Goal: Information Seeking & Learning: Learn about a topic

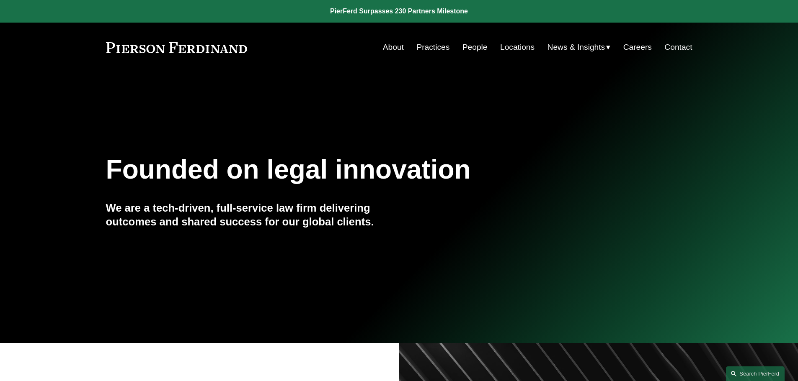
click at [482, 45] on link "People" at bounding box center [474, 47] width 25 height 16
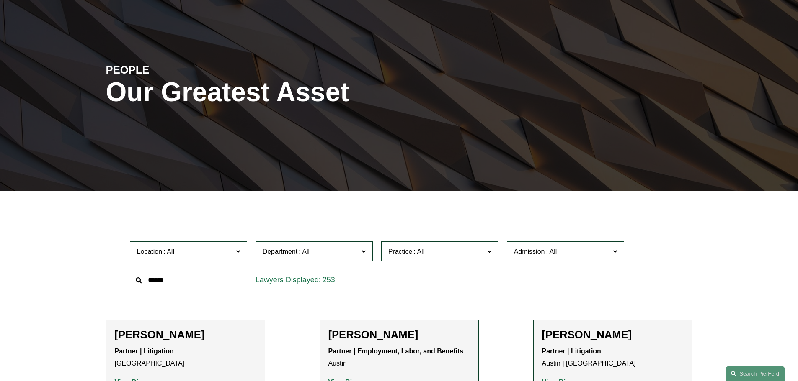
scroll to position [209, 0]
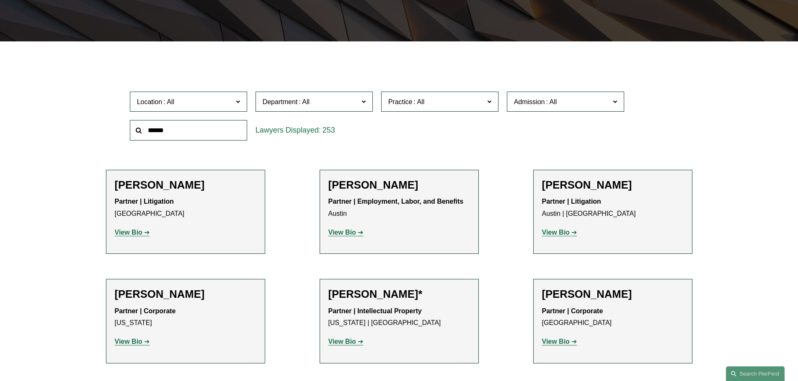
click at [122, 240] on div "Katie Ackels Partner | Litigation Dallas View Bio Location: Dallas; Department:…" at bounding box center [186, 212] width 142 height 67
click at [125, 240] on div "Katie Ackels Partner | Litigation Dallas View Bio Location: Dallas; Department:…" at bounding box center [186, 212] width 142 height 67
click at [125, 237] on p "View Bio" at bounding box center [186, 233] width 142 height 12
click at [126, 235] on strong "View Bio" at bounding box center [129, 232] width 28 height 7
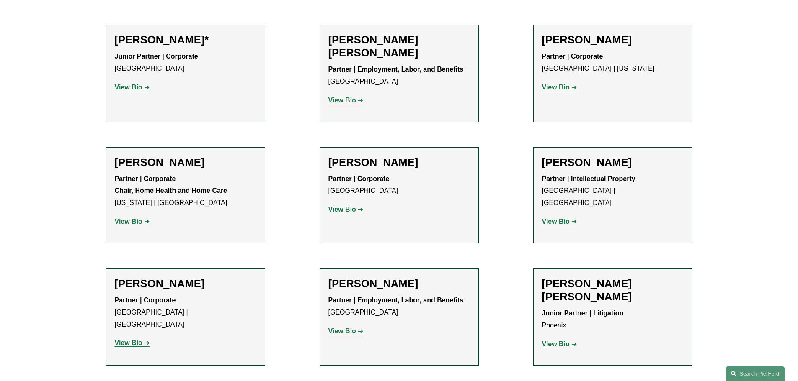
scroll to position [586, 0]
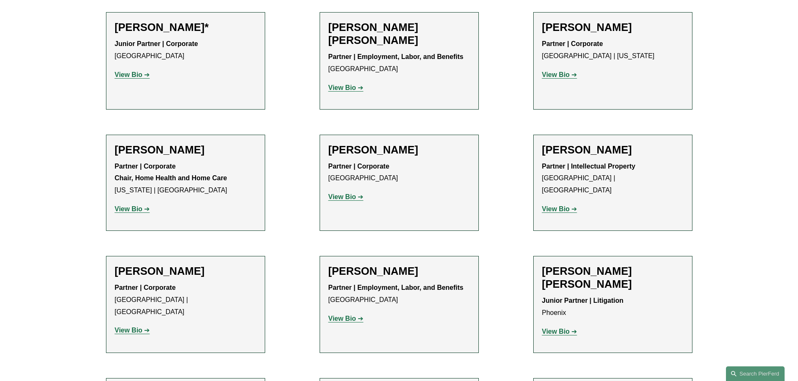
click at [559, 80] on p "View Bio" at bounding box center [613, 75] width 142 height 12
click at [555, 73] on strong "View Bio" at bounding box center [556, 74] width 28 height 7
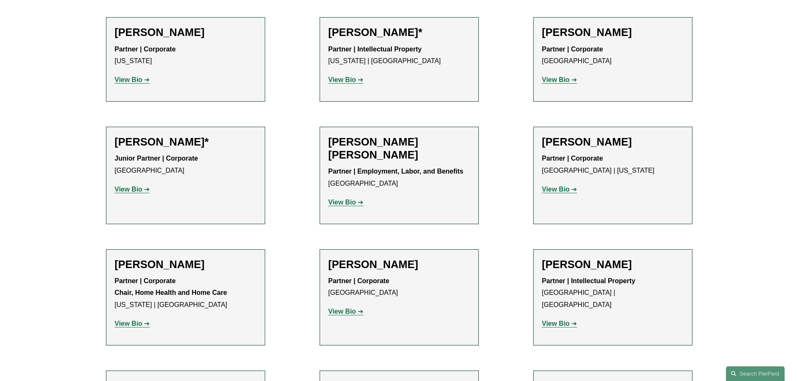
scroll to position [502, 0]
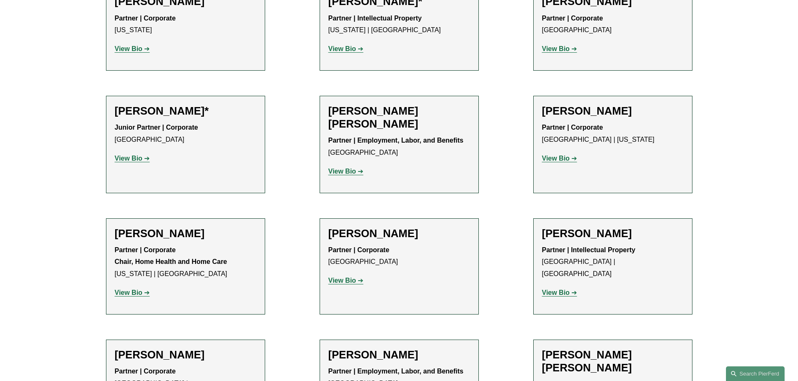
click at [597, 234] on h2 "Christine Baker" at bounding box center [613, 233] width 142 height 13
click at [569, 289] on link "View Bio" at bounding box center [559, 292] width 35 height 7
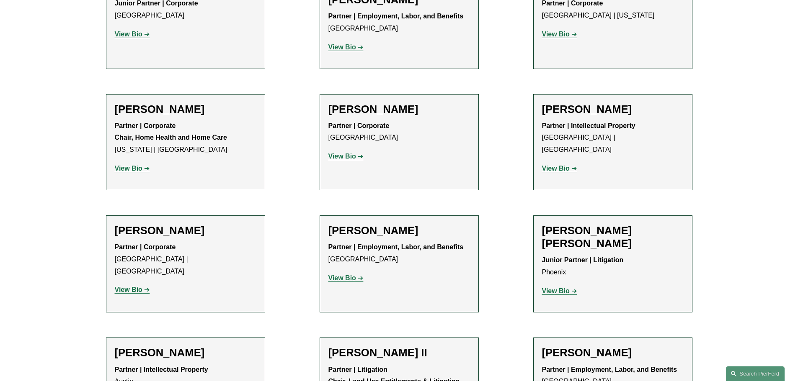
scroll to position [628, 0]
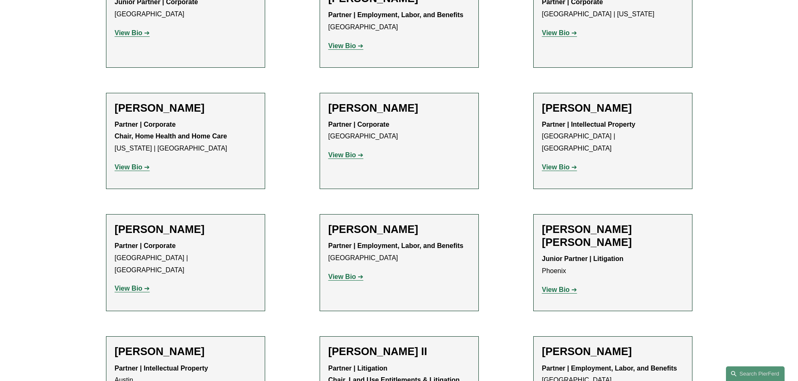
click at [414, 255] on p "Partner | Employment, Labor, and Benefits Atlanta" at bounding box center [399, 252] width 142 height 24
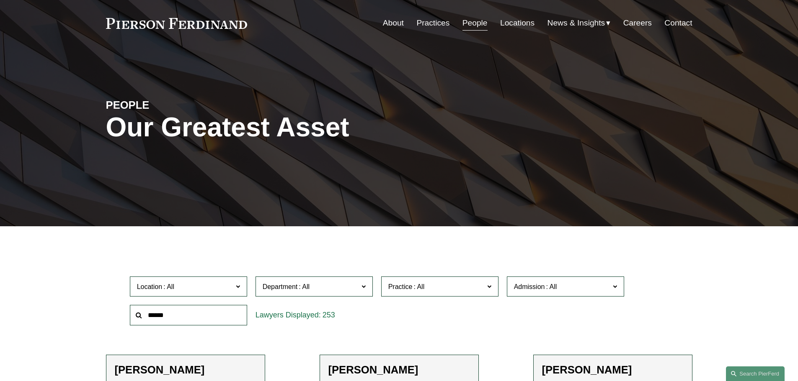
scroll to position [0, 0]
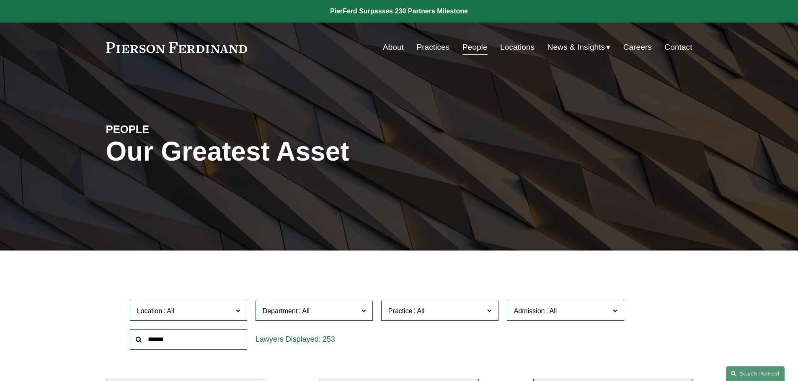
click at [214, 336] on input "text" at bounding box center [188, 339] width 117 height 21
drag, startPoint x: 128, startPoint y: 333, endPoint x: 107, endPoint y: 332, distance: 21.0
click at [106, 332] on div "Location All Atlanta Austin Boston Charlotte Chicago Cincinnati Cleveland Colum…" at bounding box center [399, 325] width 586 height 57
type input "*"
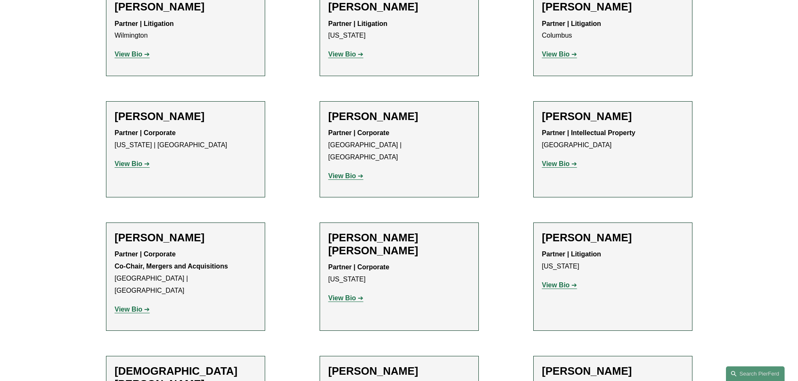
scroll to position [2051, 0]
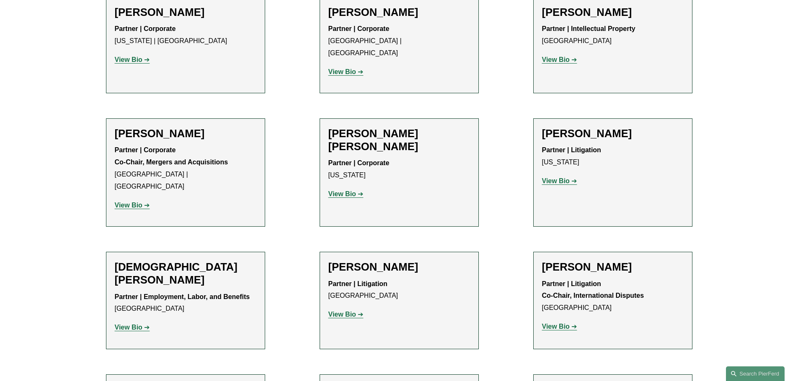
click at [215, 322] on p "View Bio" at bounding box center [186, 328] width 142 height 12
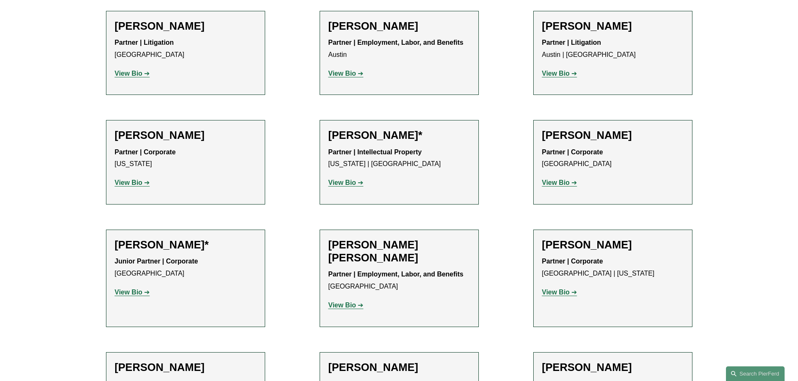
scroll to position [0, 0]
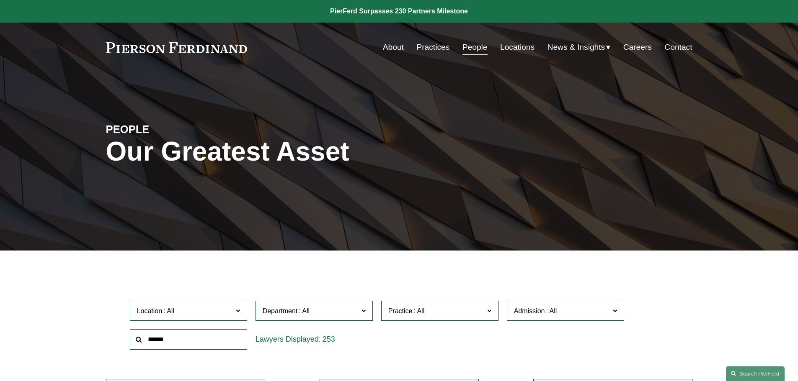
click at [200, 331] on input "text" at bounding box center [188, 339] width 117 height 21
type input "*******"
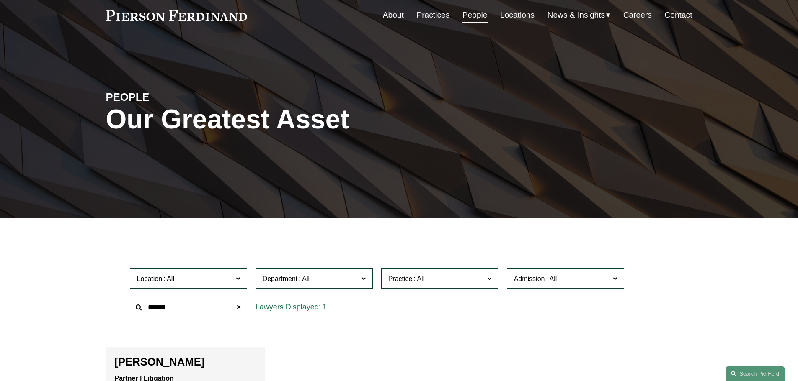
scroll to position [167, 0]
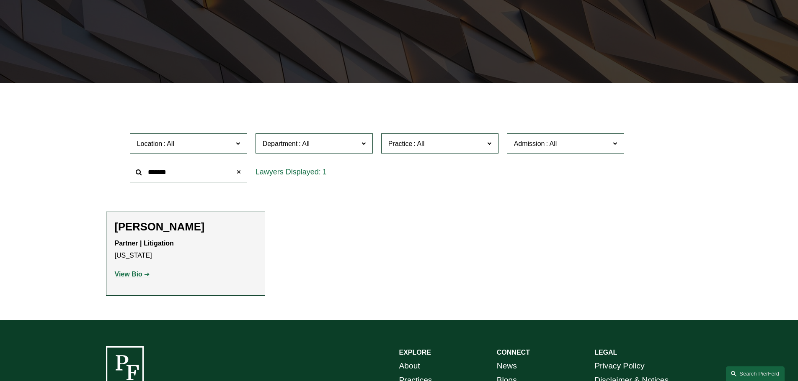
click at [238, 173] on span at bounding box center [238, 172] width 17 height 17
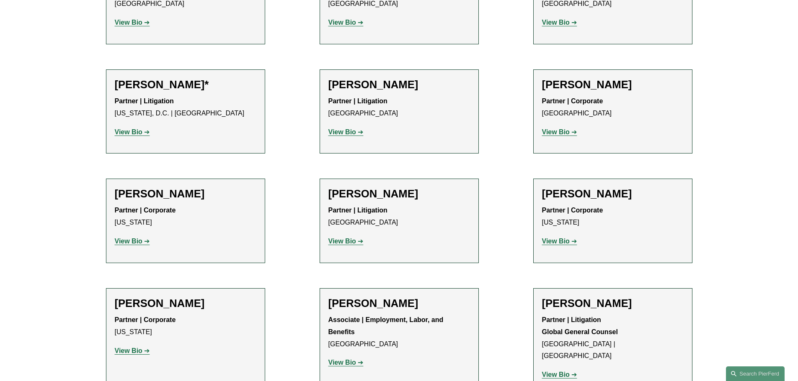
scroll to position [3893, 0]
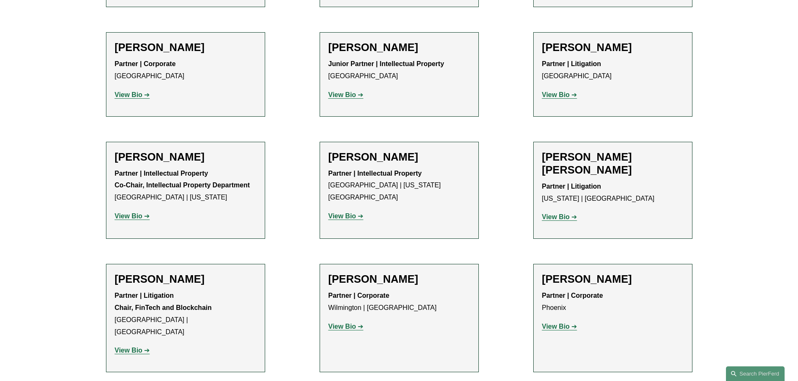
scroll to position [5233, 0]
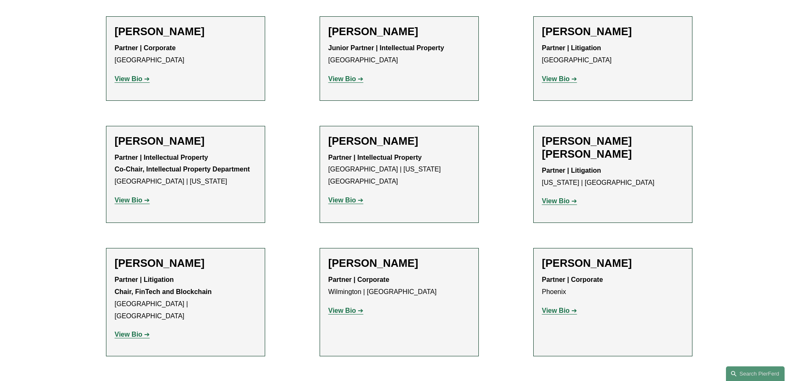
click at [339, 305] on p "View Bio" at bounding box center [399, 311] width 142 height 12
click at [340, 307] on strong "View Bio" at bounding box center [342, 310] width 28 height 7
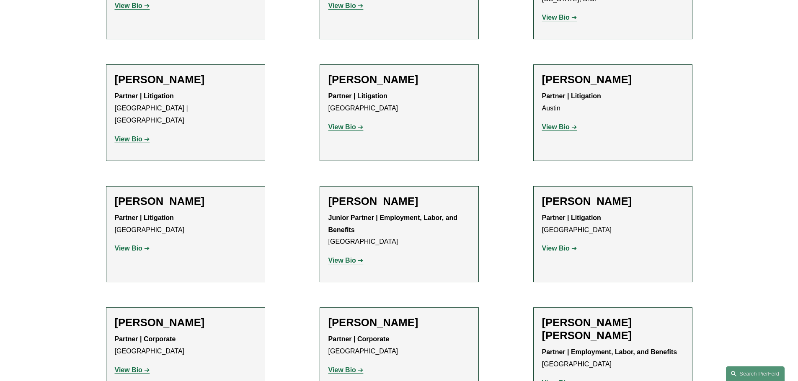
scroll to position [1382, 0]
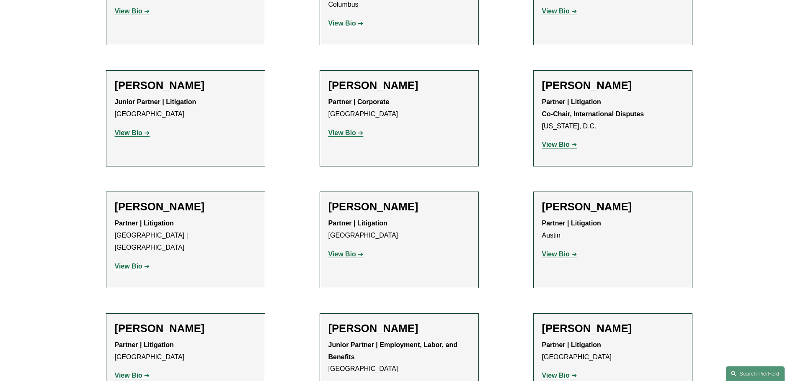
click at [133, 261] on p "View Bio" at bounding box center [186, 267] width 142 height 12
click at [134, 263] on strong "View Bio" at bounding box center [129, 266] width 28 height 7
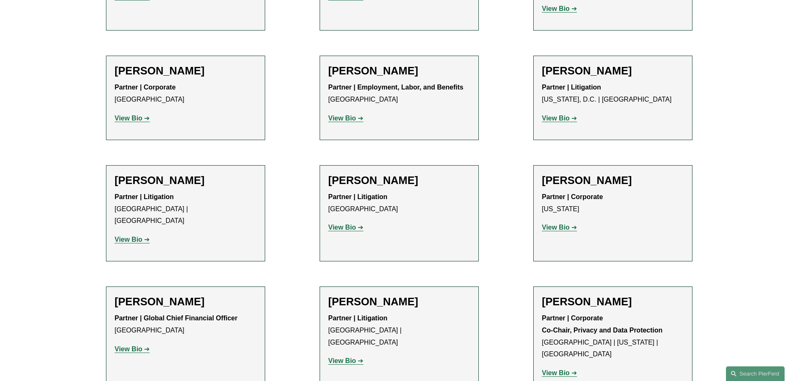
scroll to position [6196, 0]
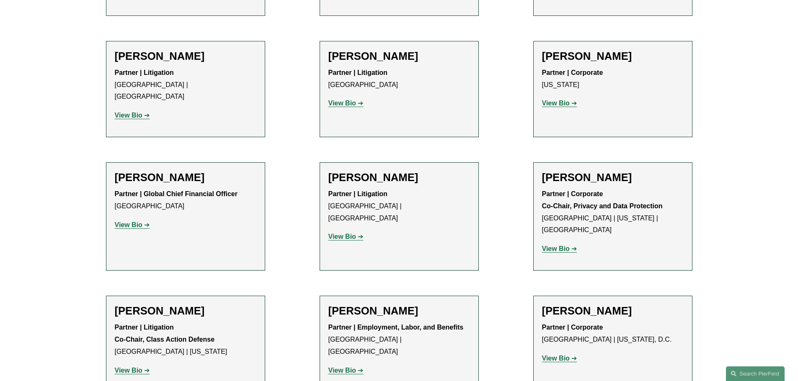
scroll to position [6322, 0]
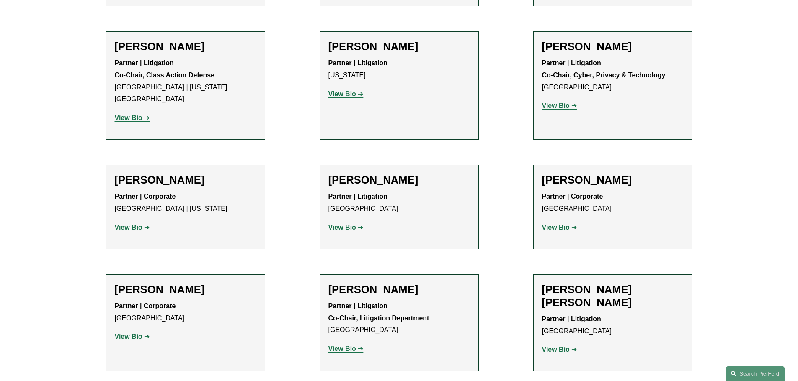
scroll to position [7159, 0]
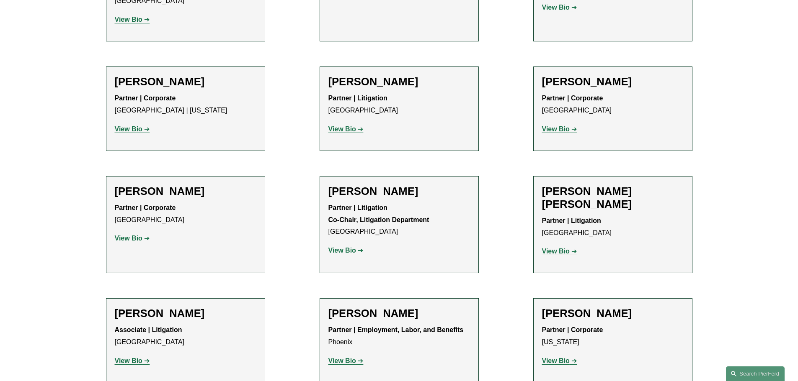
scroll to position [7201, 0]
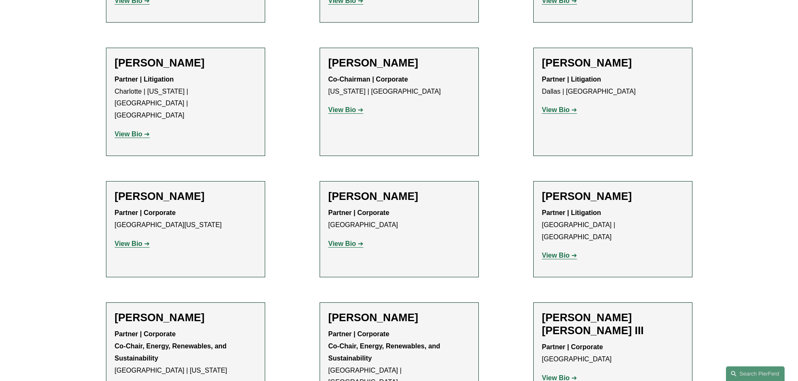
scroll to position [7536, 0]
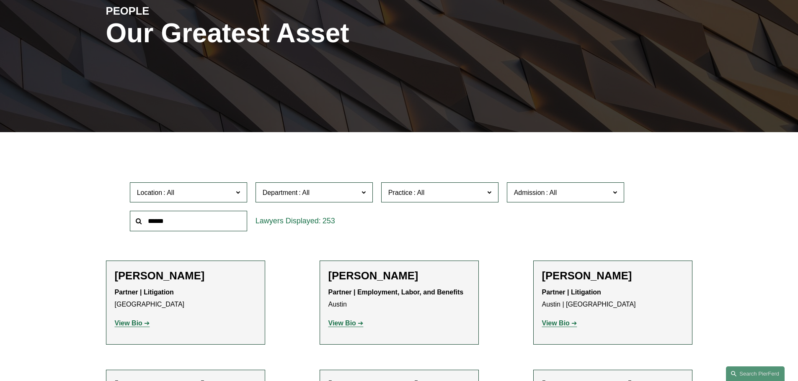
scroll to position [0, 0]
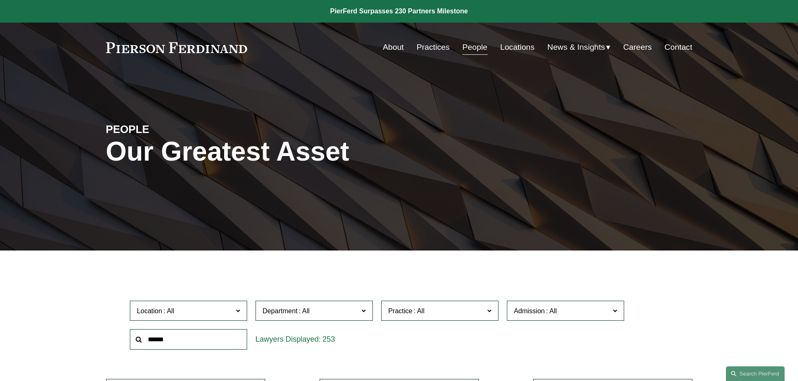
click at [154, 342] on input "text" at bounding box center [188, 339] width 117 height 21
type input "******"
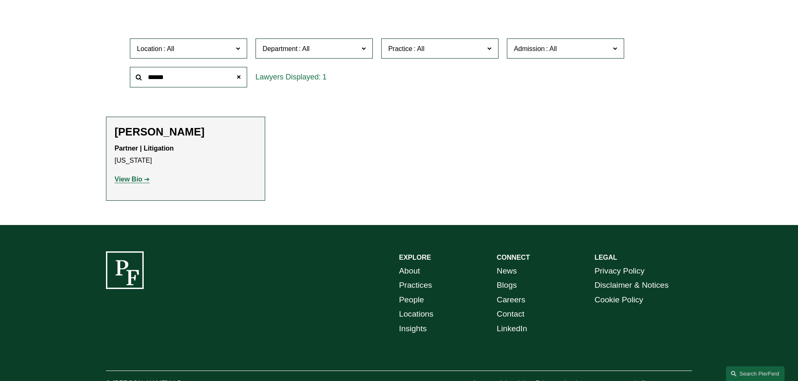
scroll to position [293, 0]
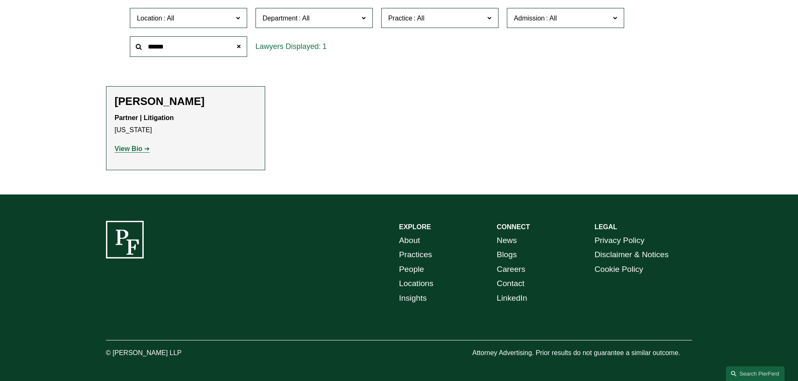
click at [135, 149] on strong "View Bio" at bounding box center [129, 148] width 28 height 7
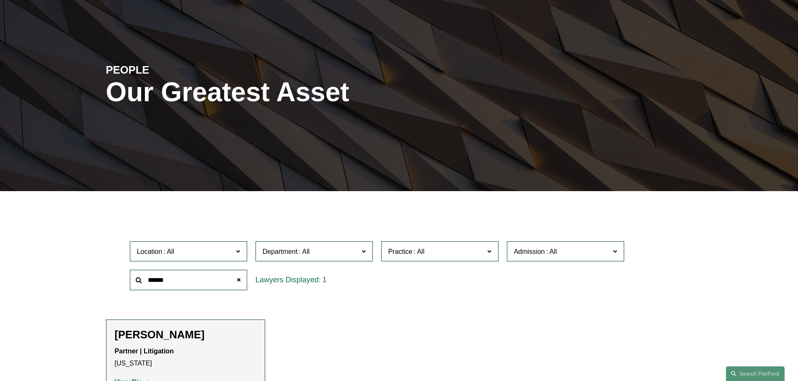
scroll to position [0, 0]
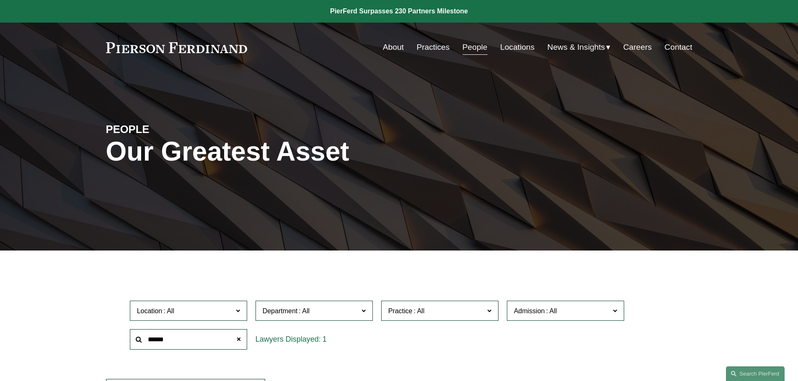
click at [439, 51] on link "Practices" at bounding box center [432, 47] width 33 height 16
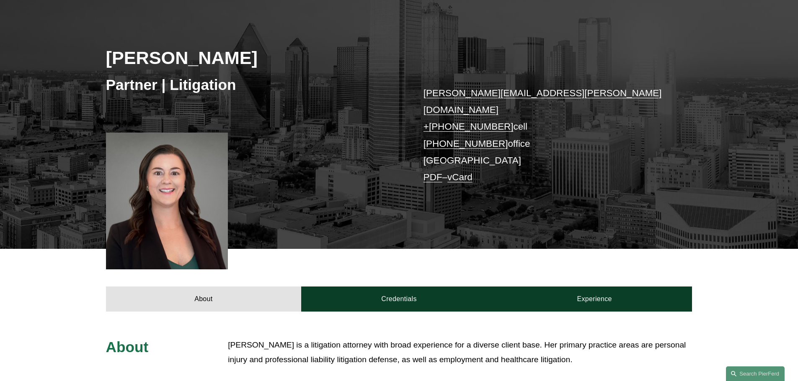
scroll to position [126, 0]
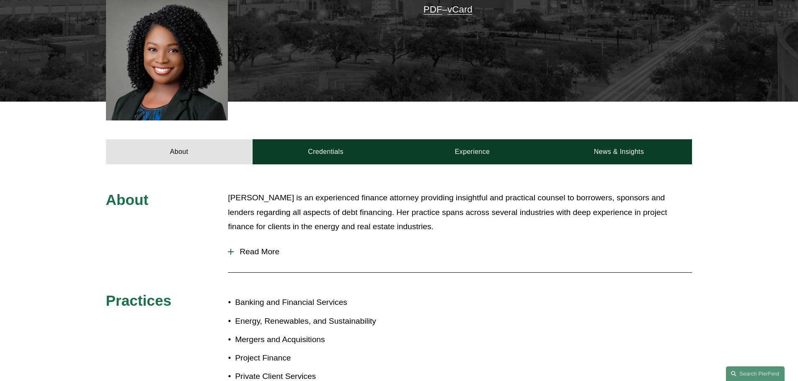
scroll to position [209, 0]
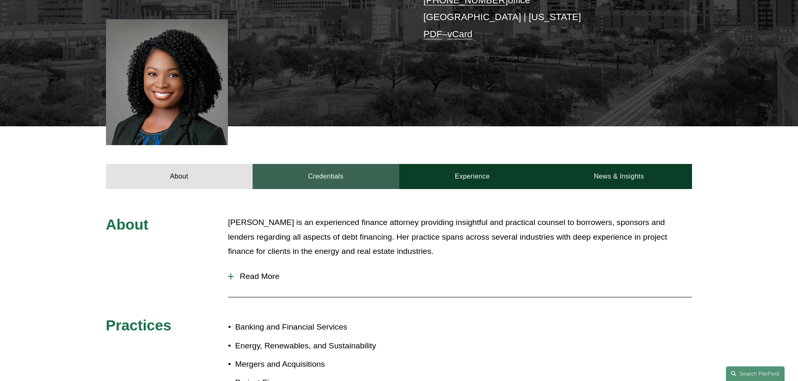
click at [327, 186] on link "Credentials" at bounding box center [325, 176] width 147 height 25
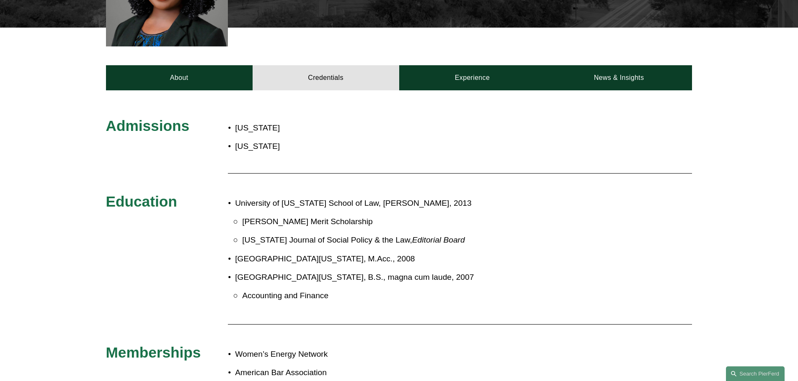
scroll to position [293, 0]
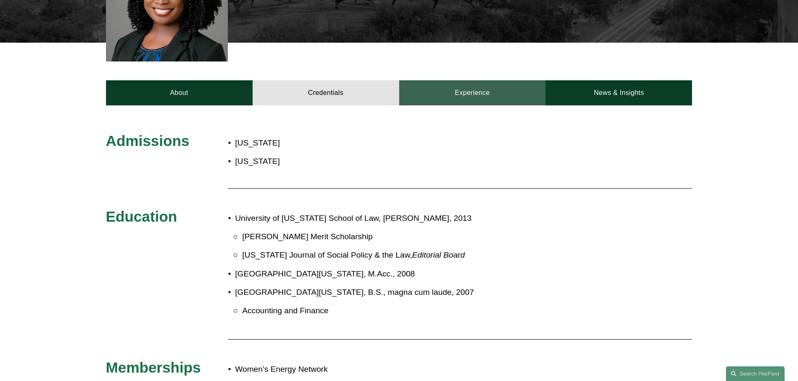
click at [478, 96] on link "Experience" at bounding box center [472, 92] width 147 height 25
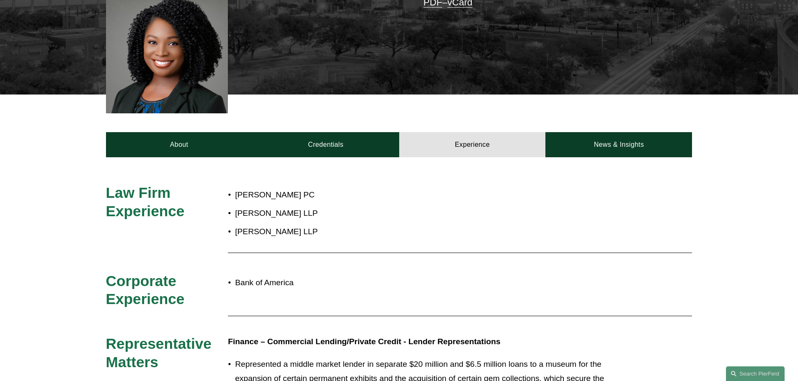
scroll to position [84, 0]
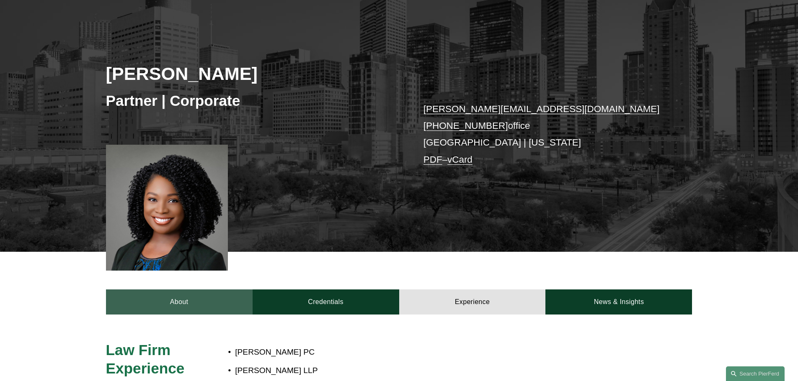
click at [190, 305] on link "About" at bounding box center [179, 302] width 147 height 25
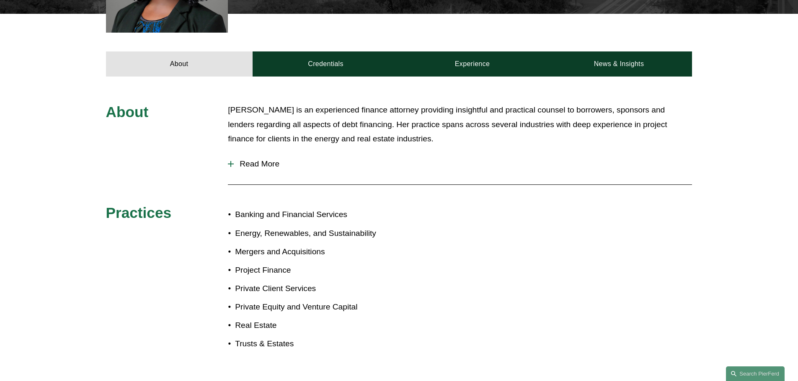
scroll to position [126, 0]
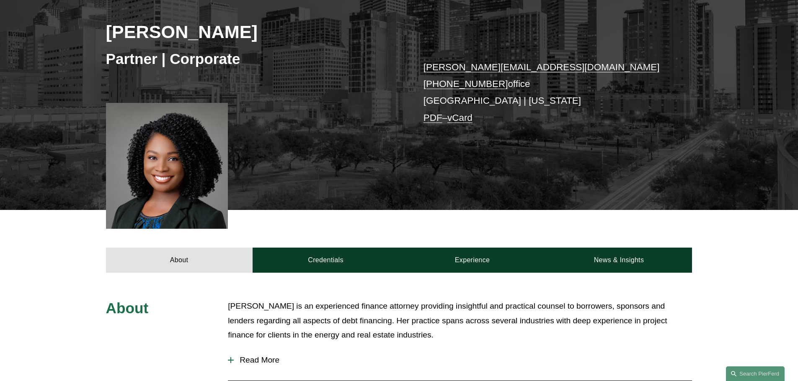
click at [467, 116] on link "vCard" at bounding box center [459, 118] width 25 height 10
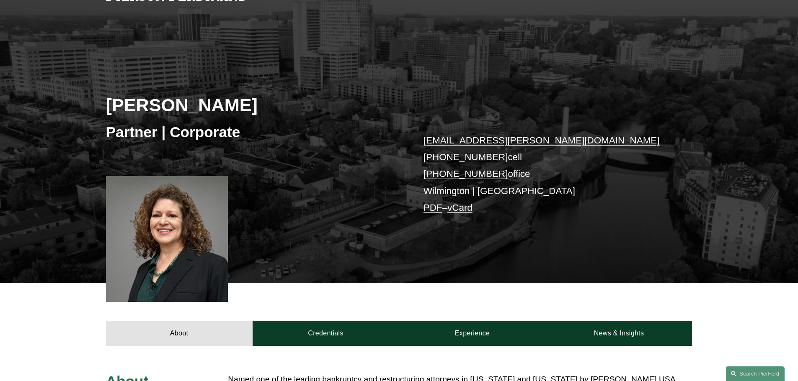
scroll to position [167, 0]
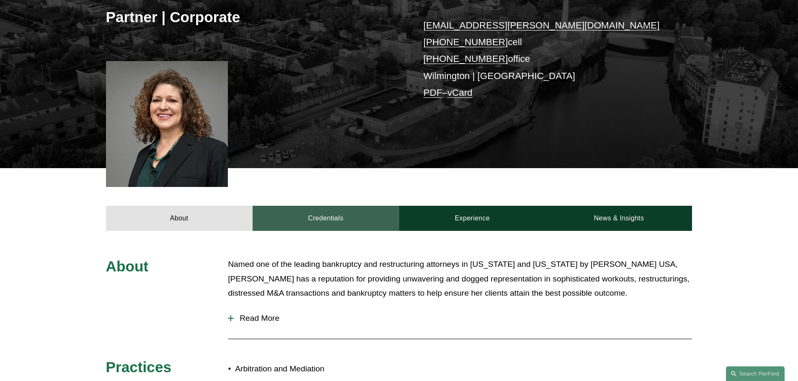
click at [329, 229] on link "Credentials" at bounding box center [325, 218] width 147 height 25
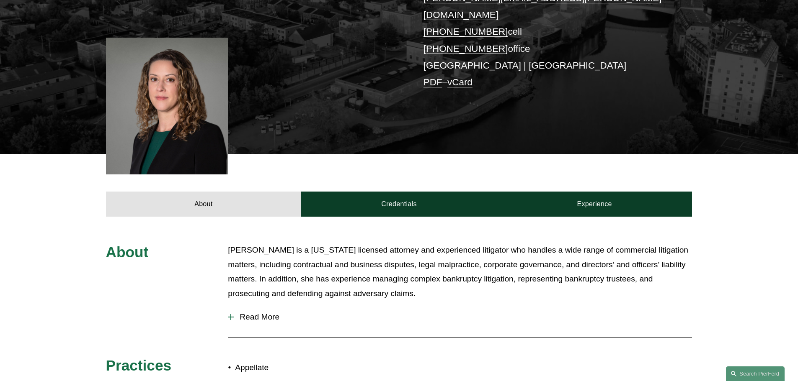
scroll to position [251, 0]
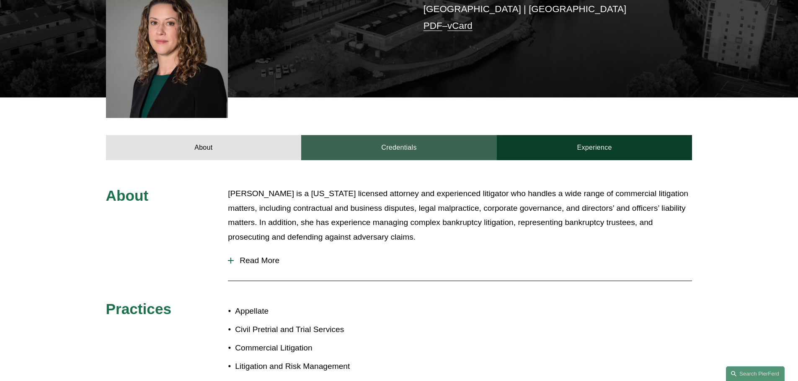
click at [391, 135] on link "Credentials" at bounding box center [399, 147] width 196 height 25
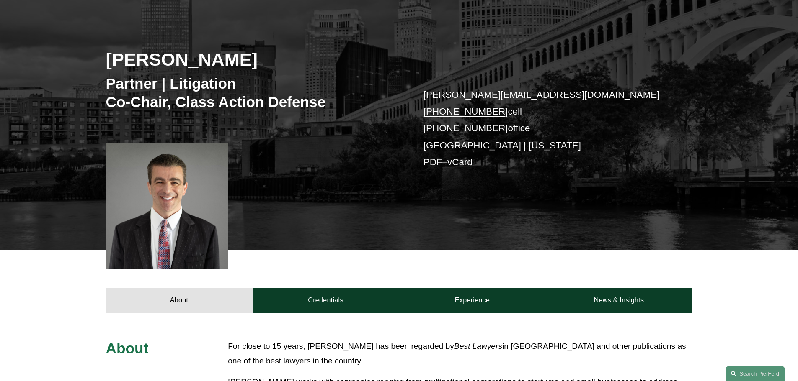
scroll to position [126, 0]
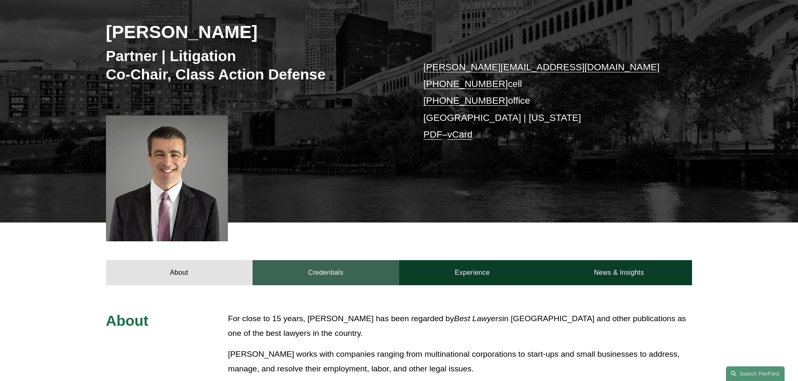
click at [333, 277] on link "Credentials" at bounding box center [325, 272] width 147 height 25
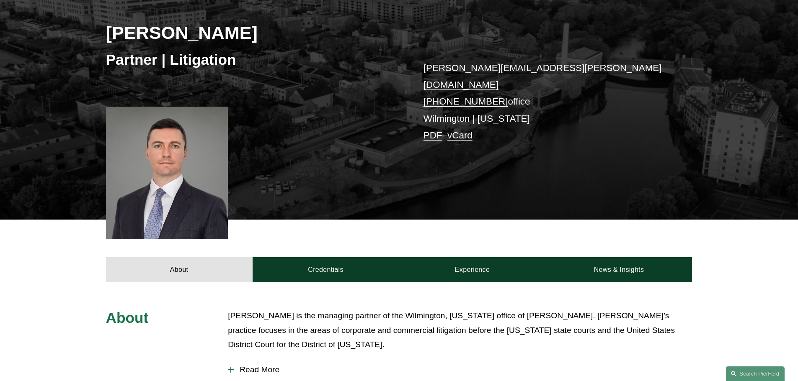
scroll to position [126, 0]
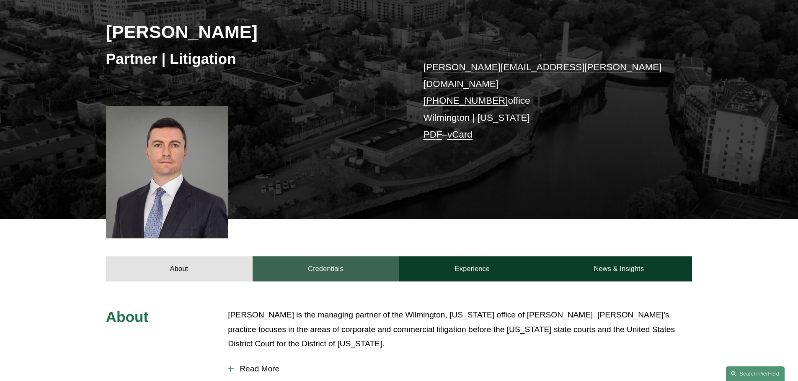
click at [298, 264] on link "Credentials" at bounding box center [325, 269] width 147 height 25
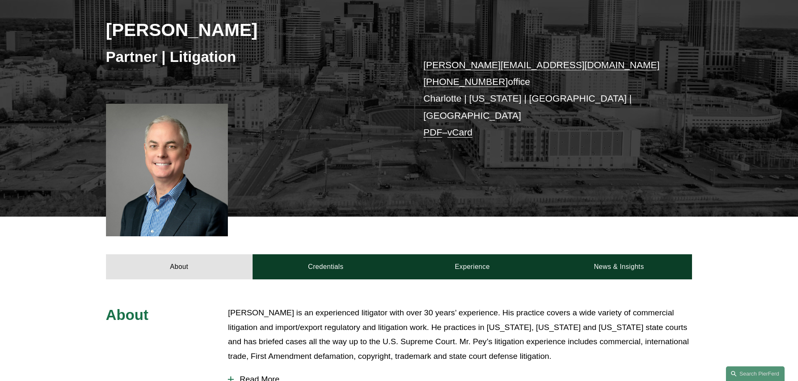
scroll to position [167, 0]
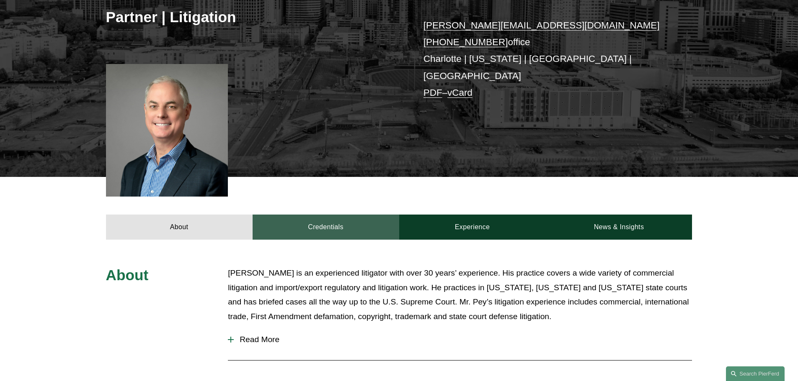
click at [320, 221] on link "Credentials" at bounding box center [325, 227] width 147 height 25
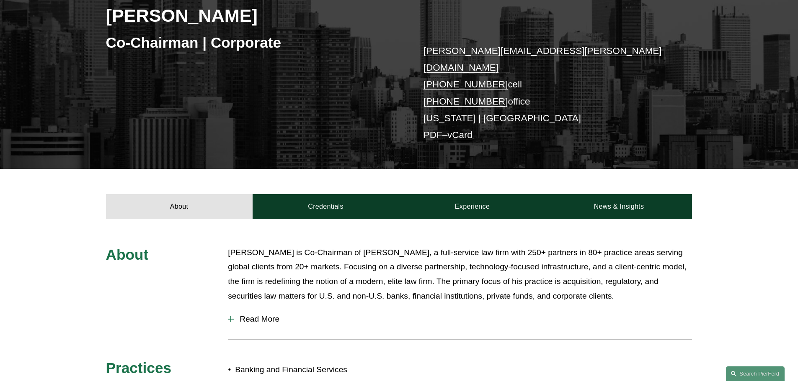
scroll to position [167, 0]
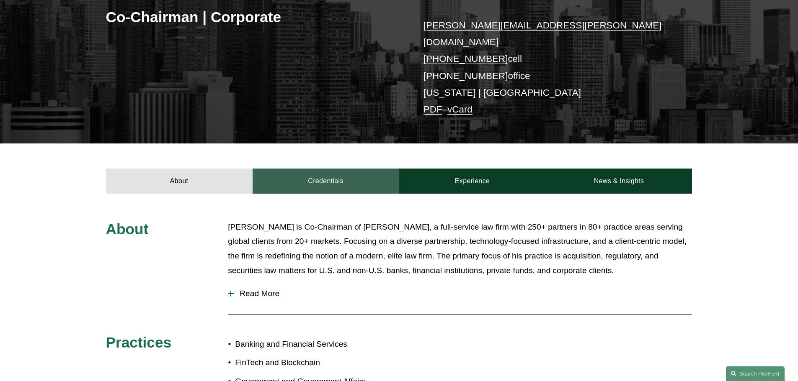
click at [325, 175] on link "Credentials" at bounding box center [325, 181] width 147 height 25
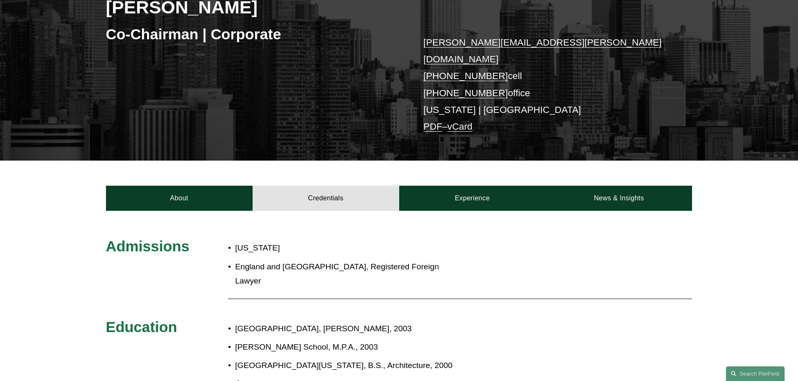
scroll to position [116, 0]
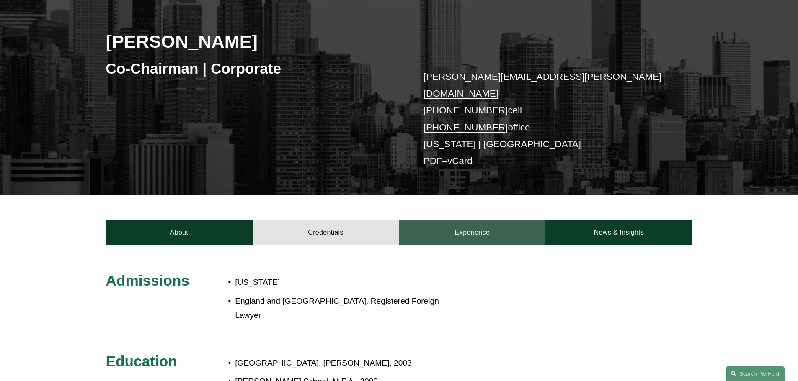
click at [437, 220] on link "Experience" at bounding box center [472, 232] width 147 height 25
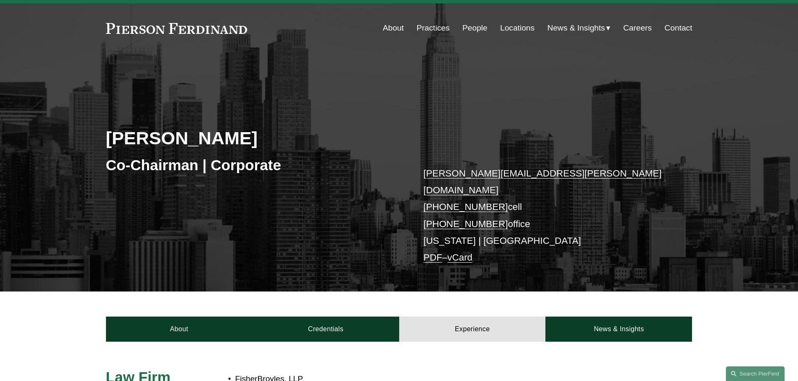
scroll to position [0, 0]
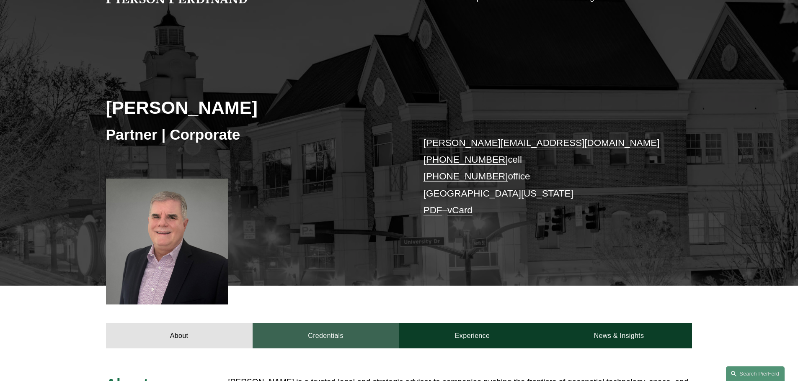
scroll to position [209, 0]
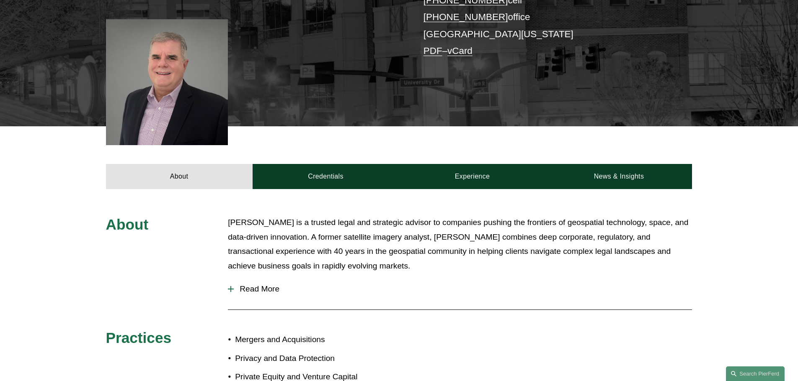
click at [324, 193] on div "About Kevin Pomfret is a trusted legal and strategic advisor to companies pushi…" at bounding box center [399, 322] width 798 height 267
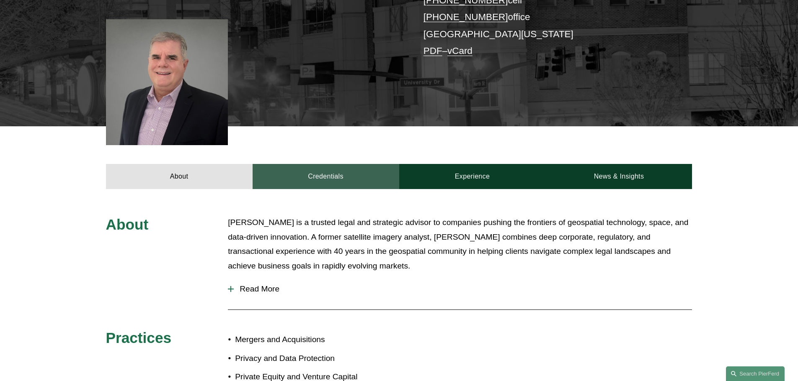
click at [324, 179] on link "Credentials" at bounding box center [325, 176] width 147 height 25
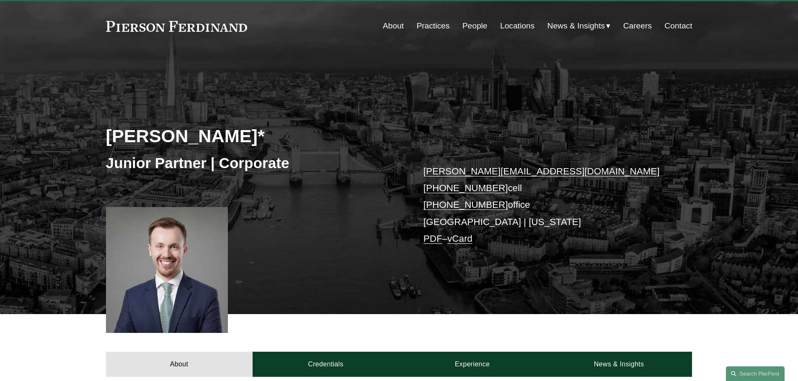
scroll to position [126, 0]
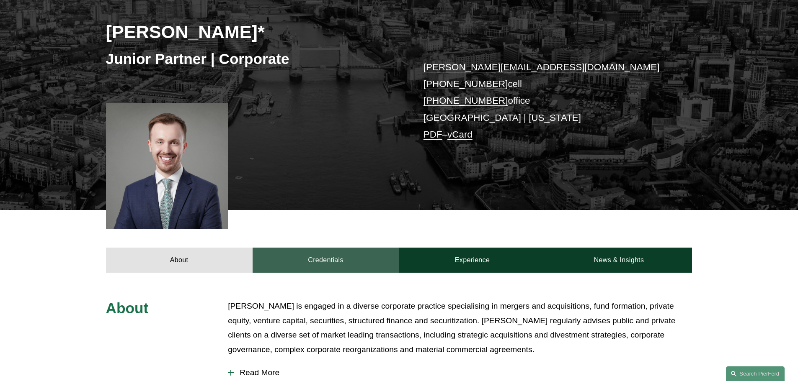
click at [328, 261] on link "Credentials" at bounding box center [325, 260] width 147 height 25
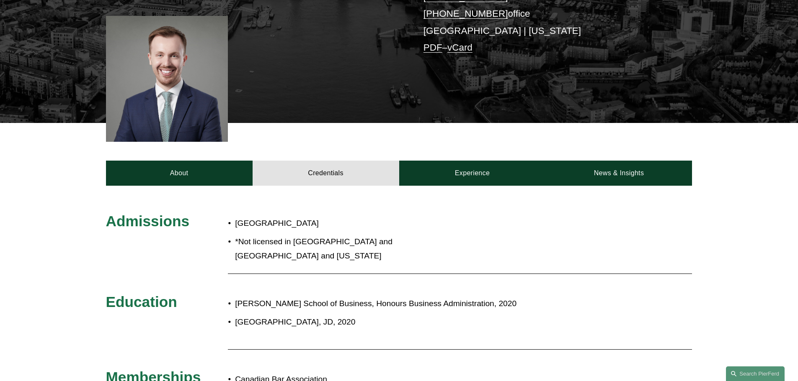
scroll to position [209, 0]
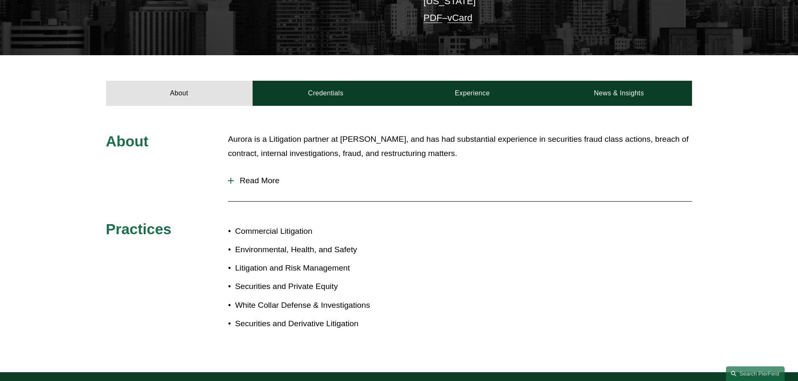
scroll to position [293, 0]
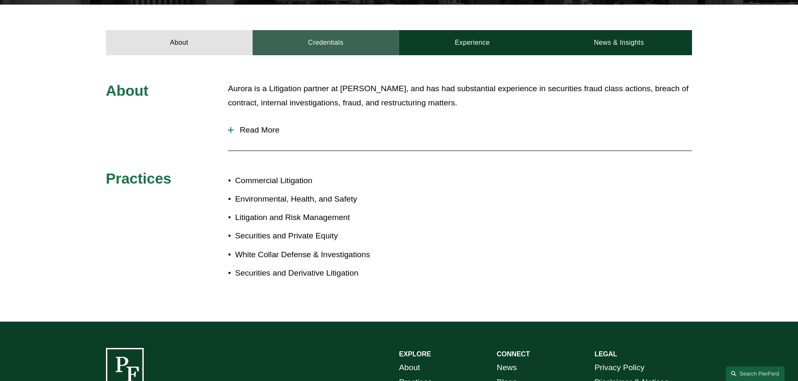
click at [304, 39] on link "Credentials" at bounding box center [325, 42] width 147 height 25
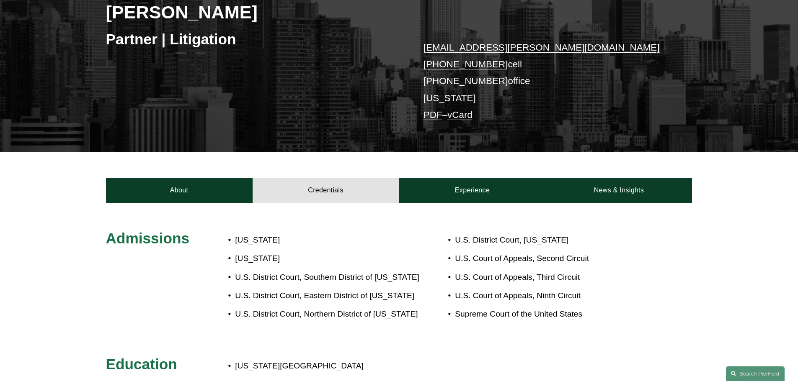
scroll to position [126, 0]
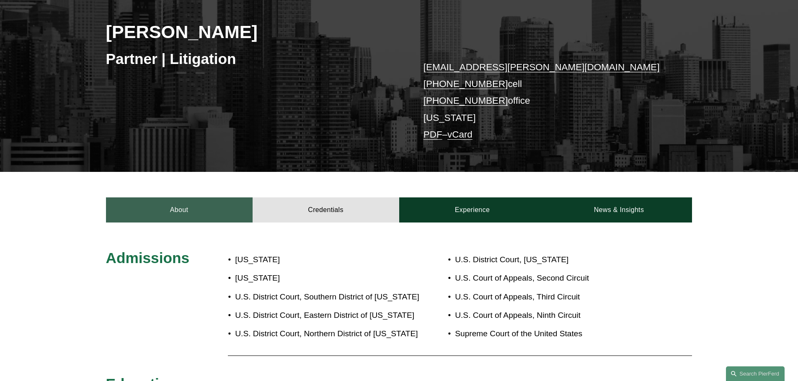
click at [189, 214] on link "About" at bounding box center [179, 210] width 147 height 25
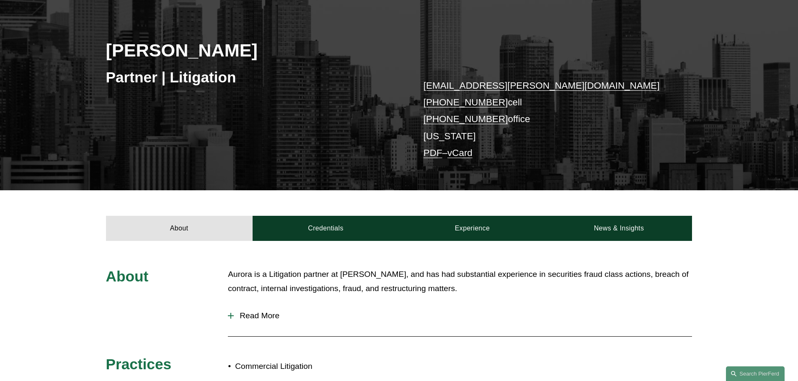
scroll to position [84, 0]
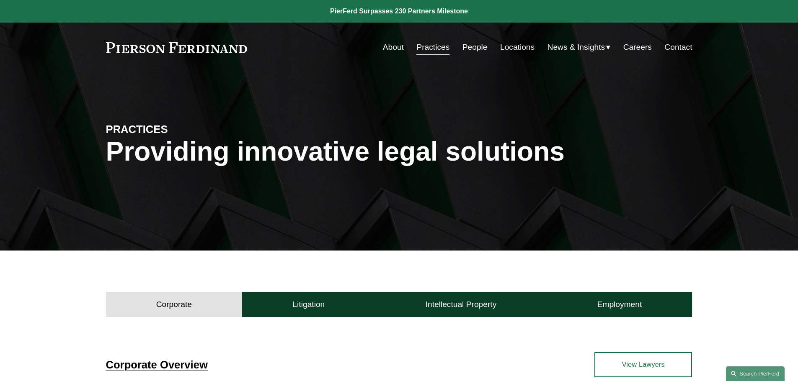
click at [473, 51] on link "People" at bounding box center [474, 47] width 25 height 16
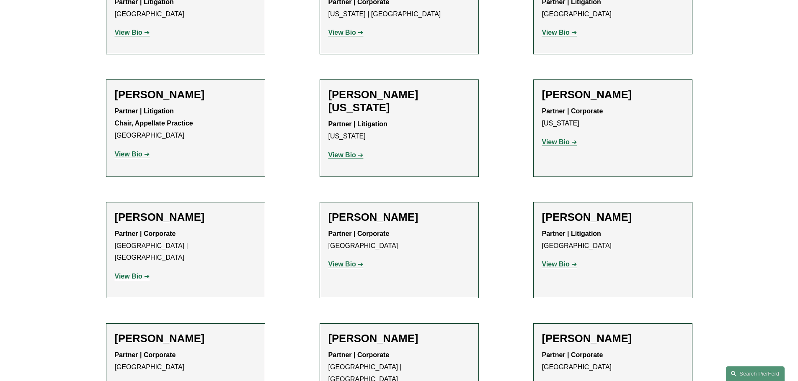
scroll to position [9896, 0]
